Goal: Find specific page/section: Find specific page/section

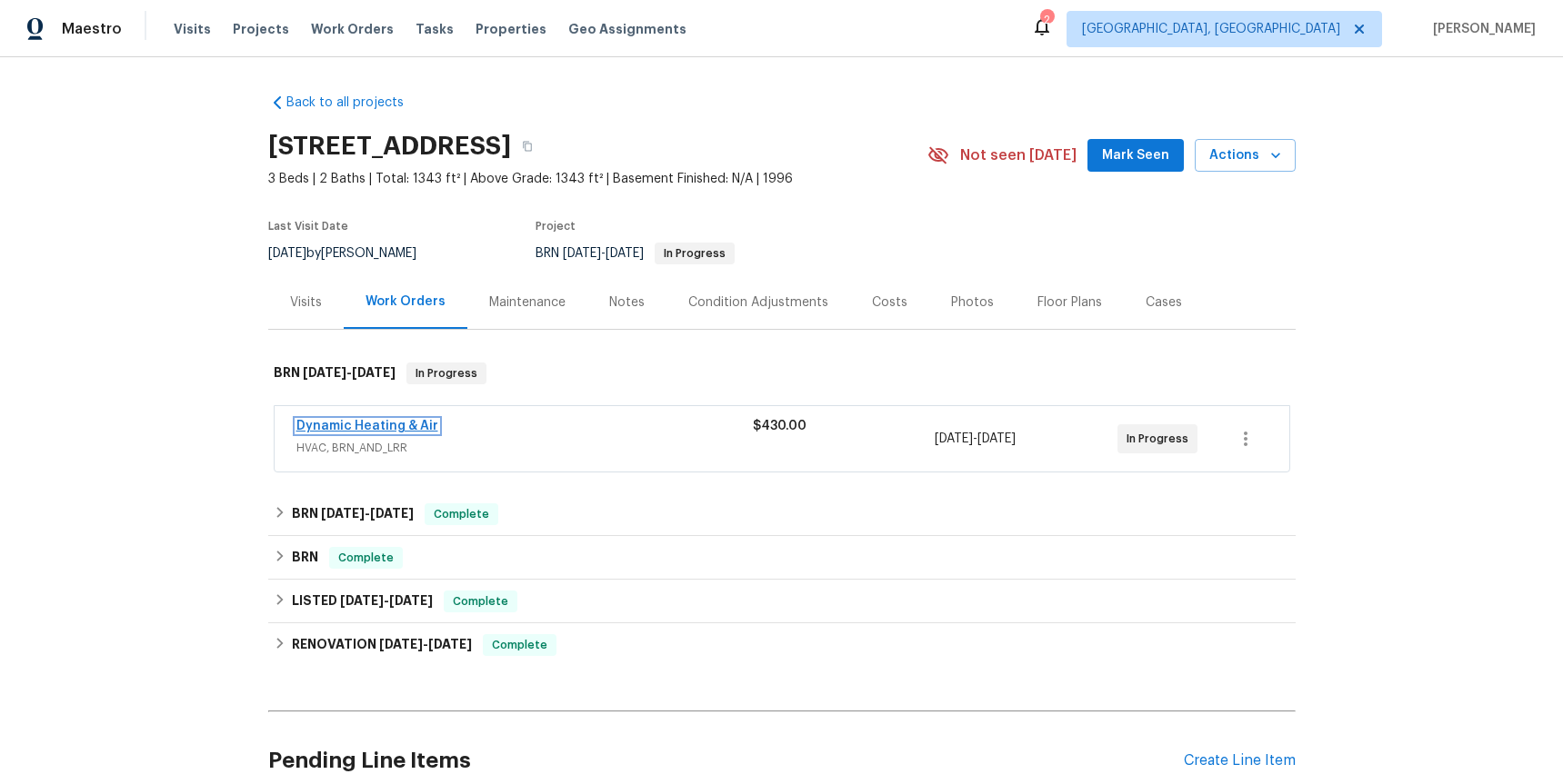
click at [391, 427] on link "Dynamic Heating & Air" at bounding box center [367, 426] width 142 height 13
